Goal: Download file/media

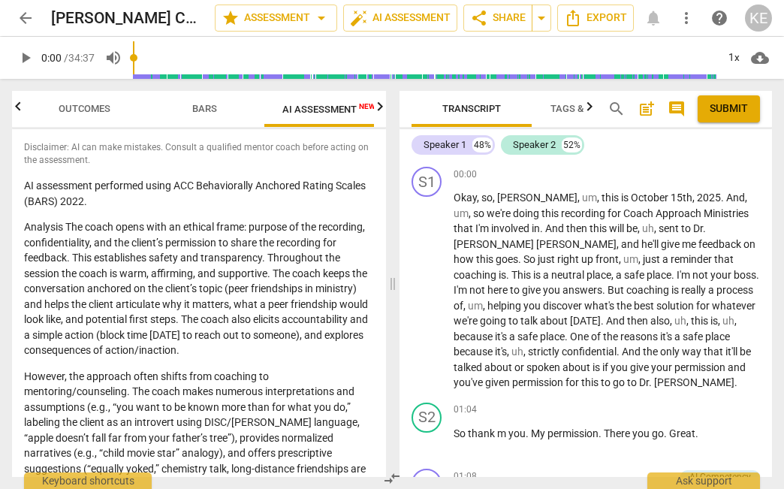
scroll to position [0, 19]
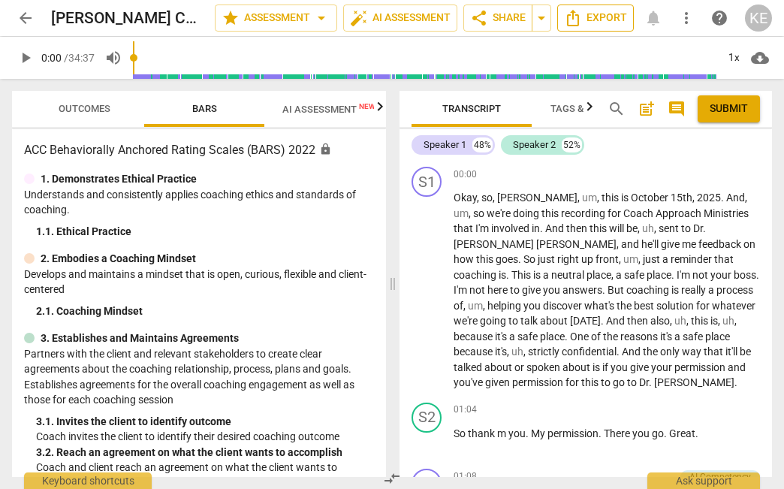
click at [582, 23] on span "Export" at bounding box center [595, 18] width 63 height 18
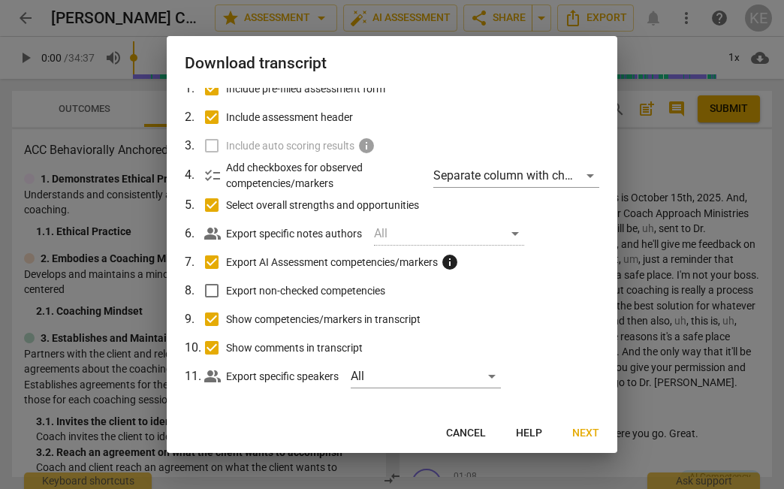
scroll to position [80, 0]
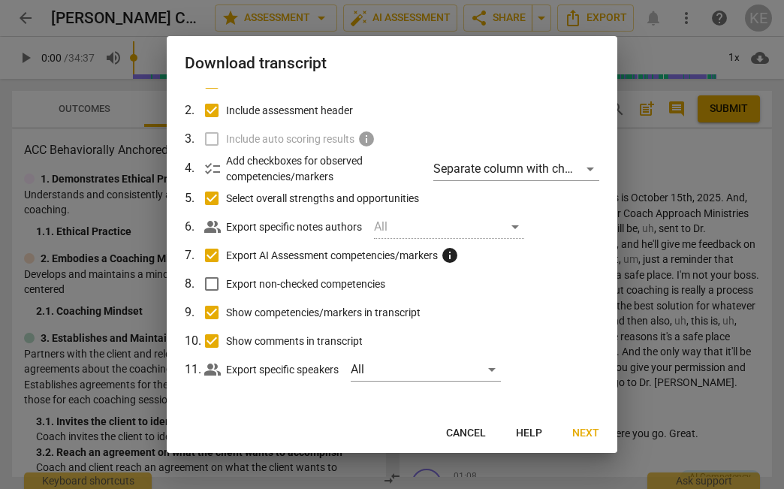
click at [582, 433] on span "Next" at bounding box center [585, 433] width 27 height 15
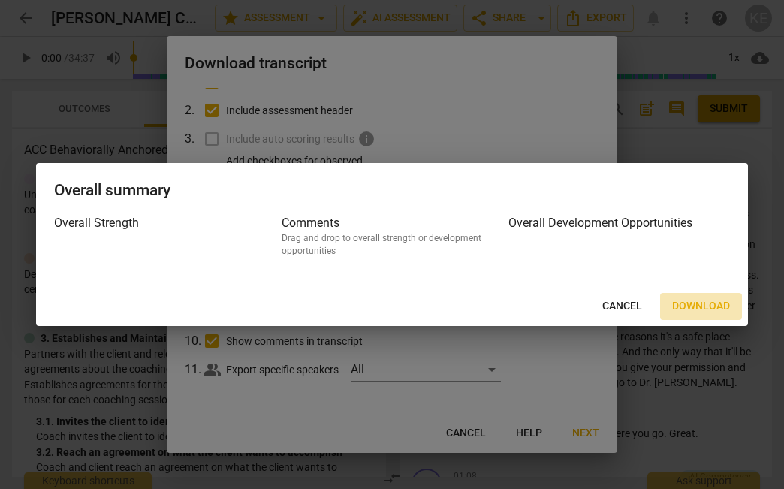
click at [687, 305] on span "Download" at bounding box center [701, 306] width 58 height 15
